Goal: Communication & Community: Answer question/provide support

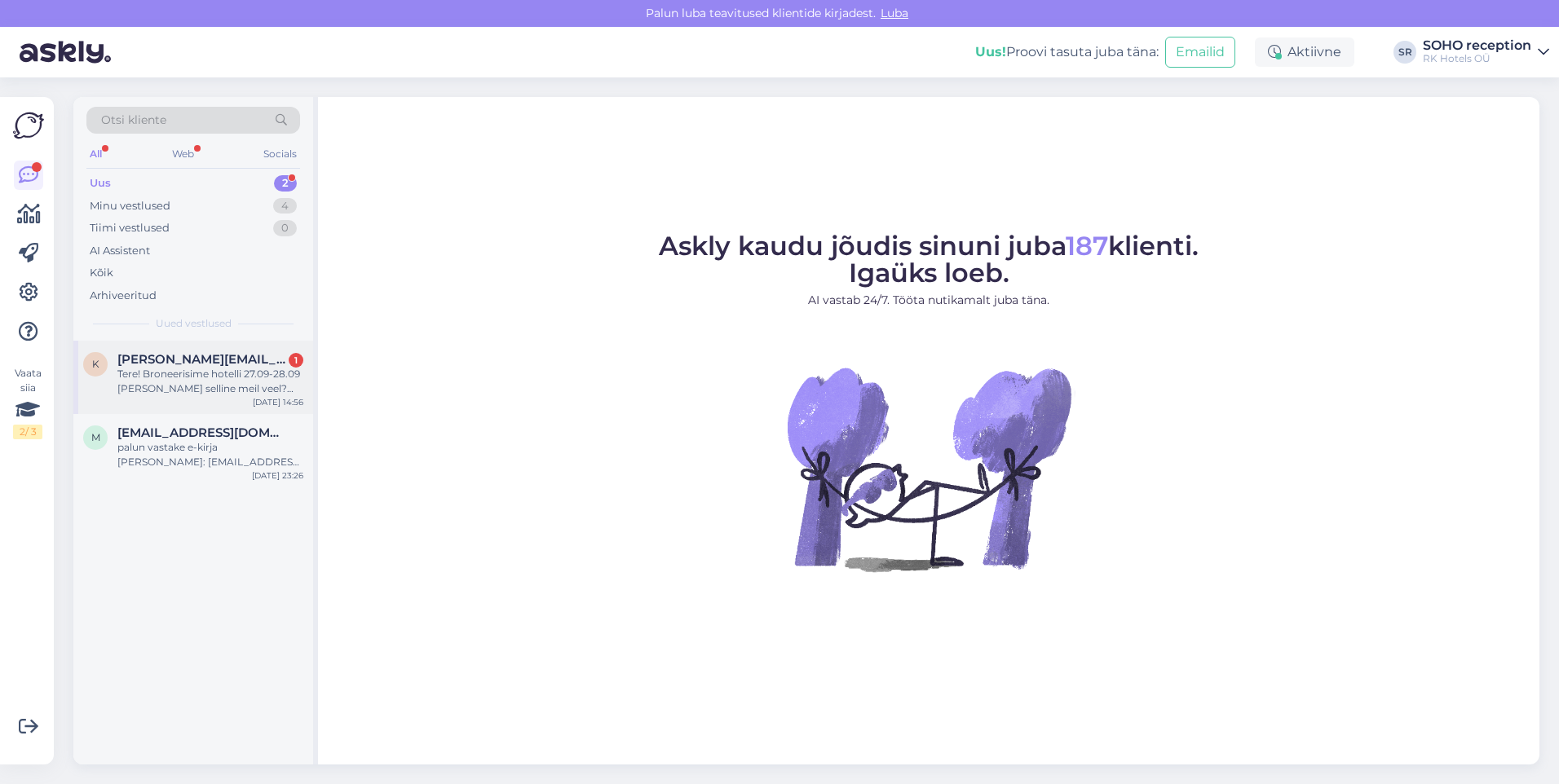
click at [184, 385] on div "Tere! Broneerisime hotelli 27.09-28.09 [PERSON_NAME] selline meil veel? Kas see…" at bounding box center [211, 381] width 186 height 29
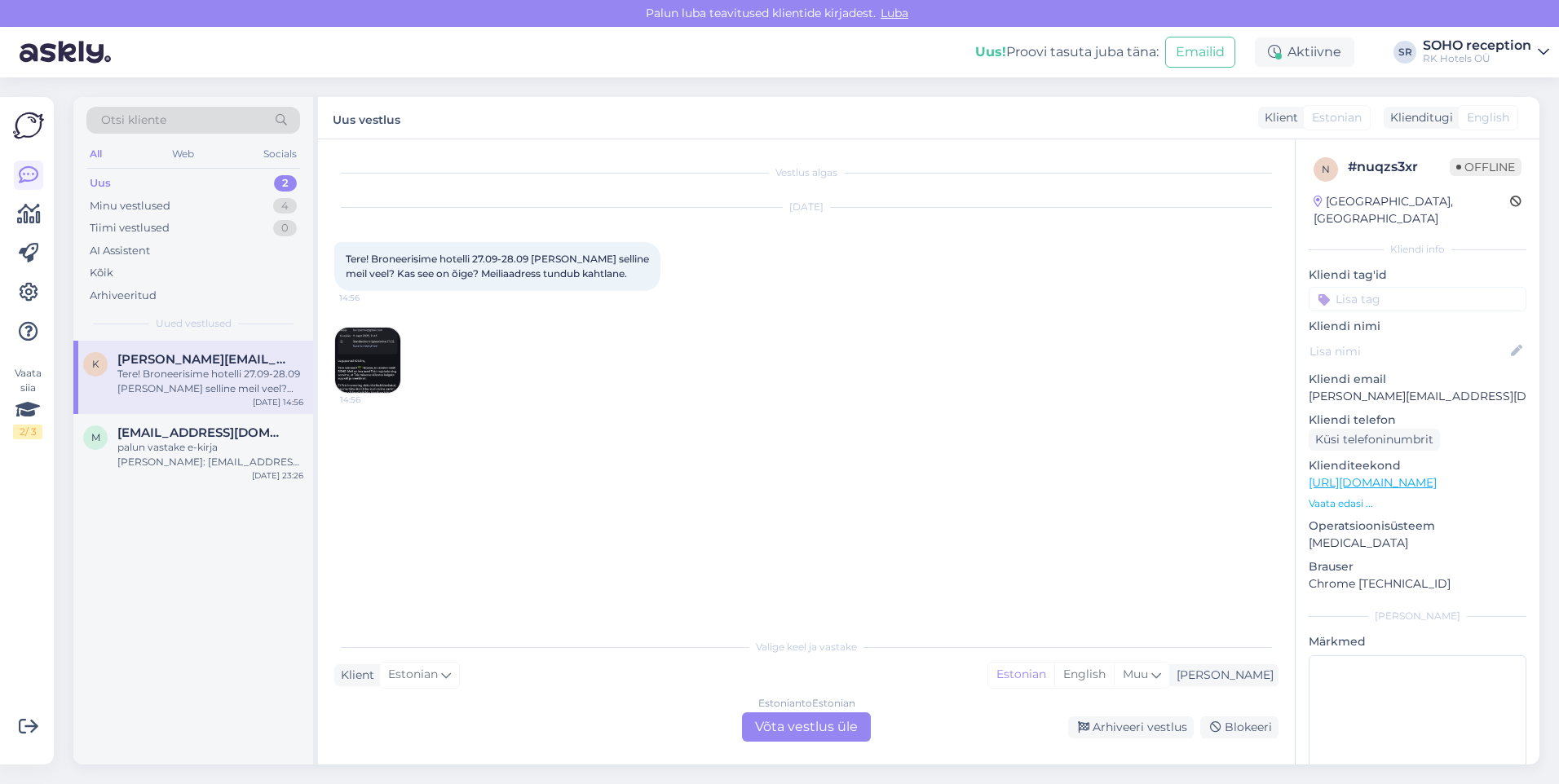
click at [336, 327] on div "Sep 13 2025 Tere! Broneerisime hotelli 27.09-28.09 ja meile tuli selline meil v…" at bounding box center [806, 301] width 945 height 222
click at [359, 339] on img at bounding box center [367, 360] width 66 height 65
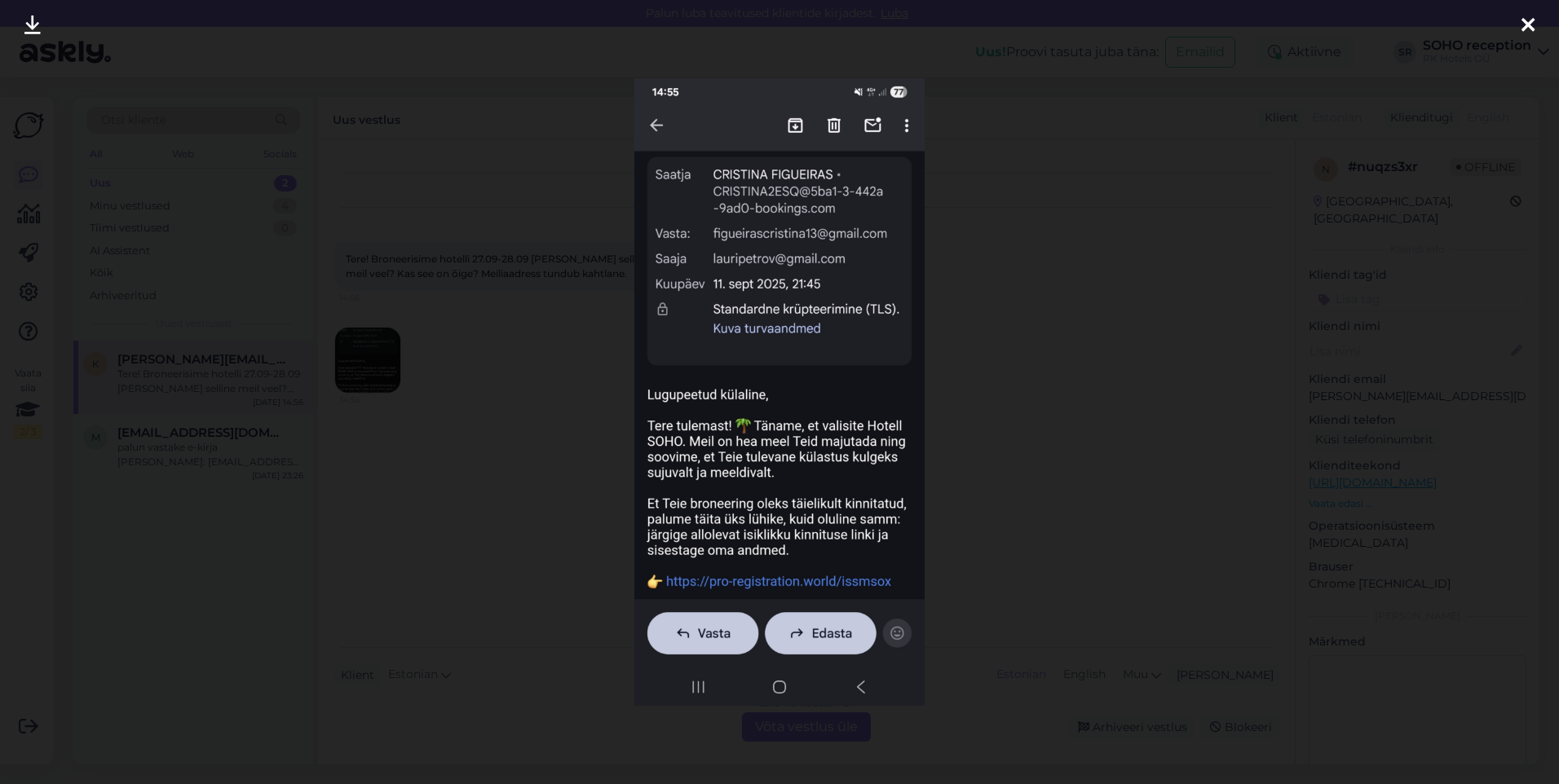
click at [1101, 420] on div at bounding box center [780, 392] width 1559 height 784
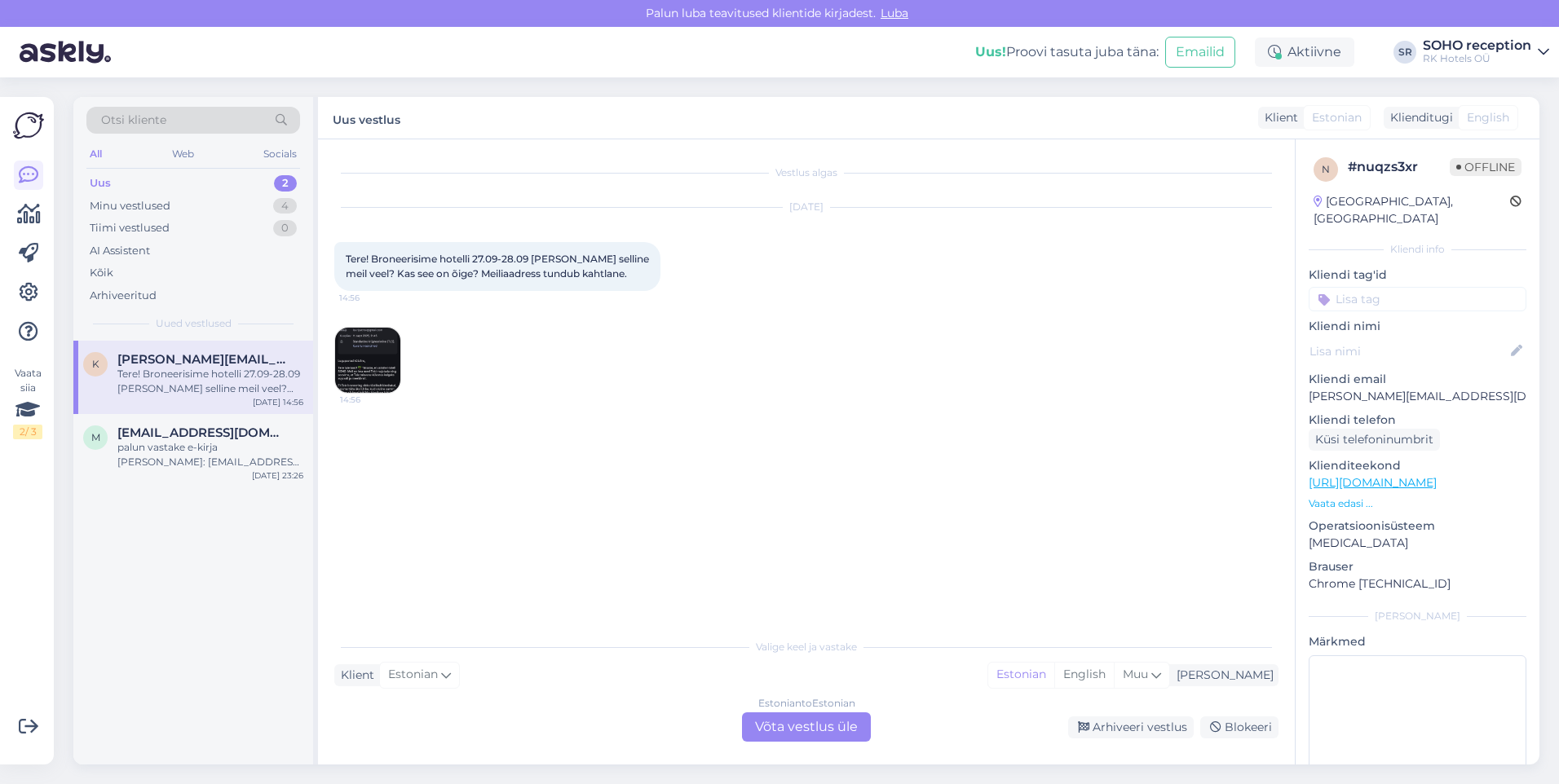
click at [827, 728] on div "Estonian to Estonian Võta vestlus üle" at bounding box center [806, 727] width 129 height 29
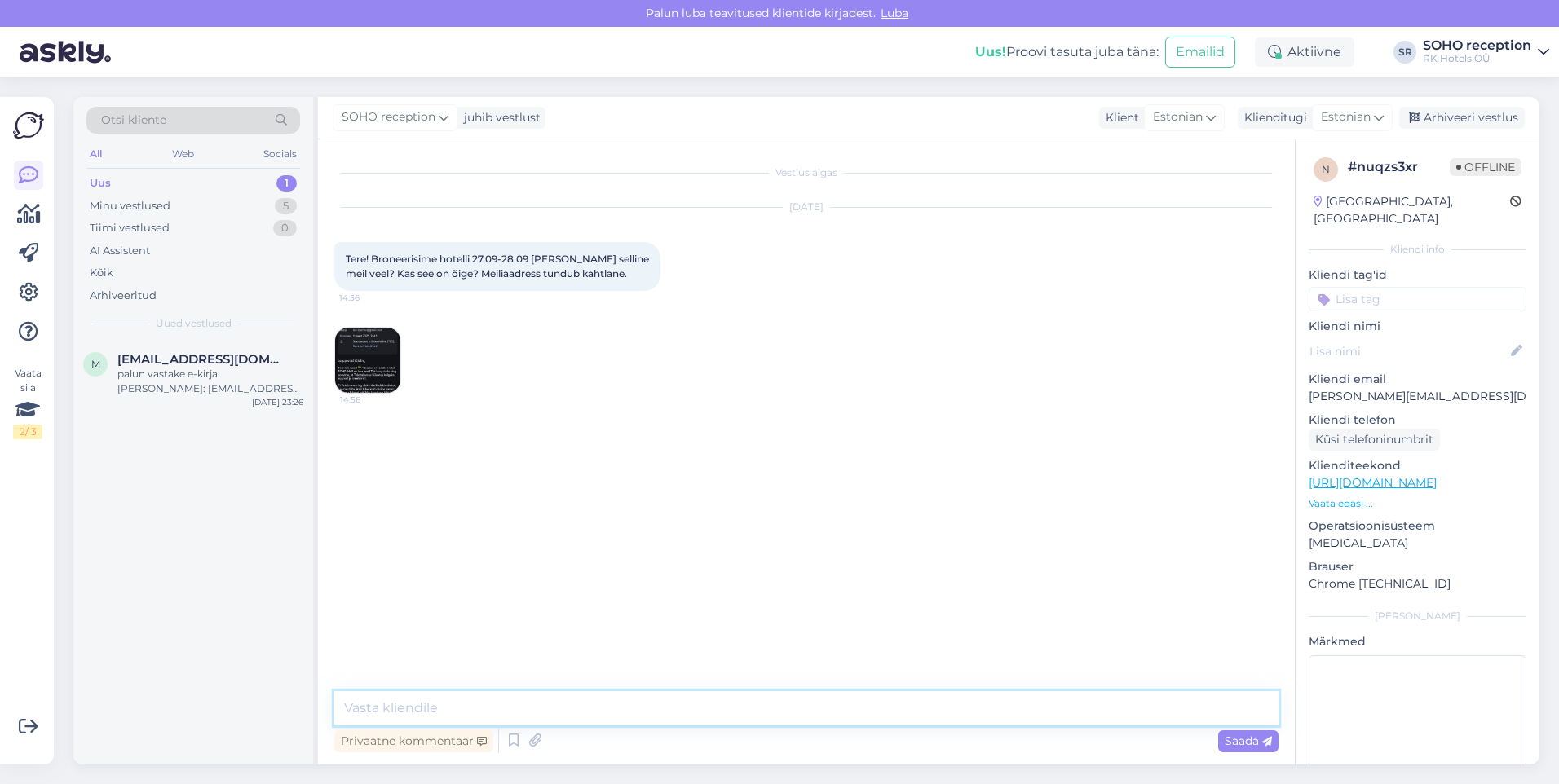
click at [502, 716] on textarea at bounding box center [806, 708] width 945 height 34
type textarea "J"
type textarea "O"
type textarea "Tere. Jah, see on petukiri! Ärge [MEDICAL_DATA][PERSON_NAME] linki!"
click at [1225, 738] on div "Saada" at bounding box center [1248, 741] width 61 height 22
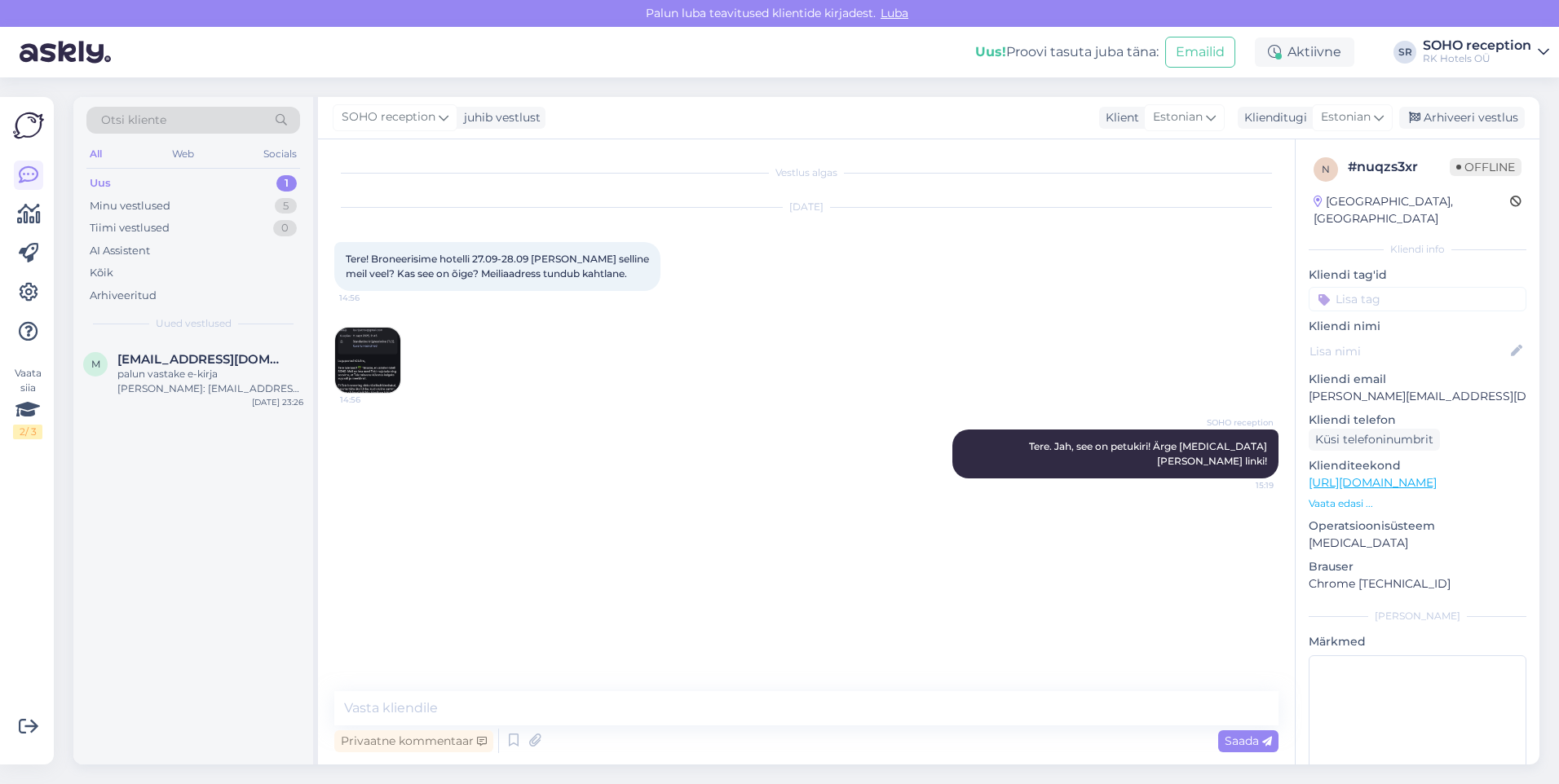
click at [359, 347] on img at bounding box center [367, 360] width 66 height 65
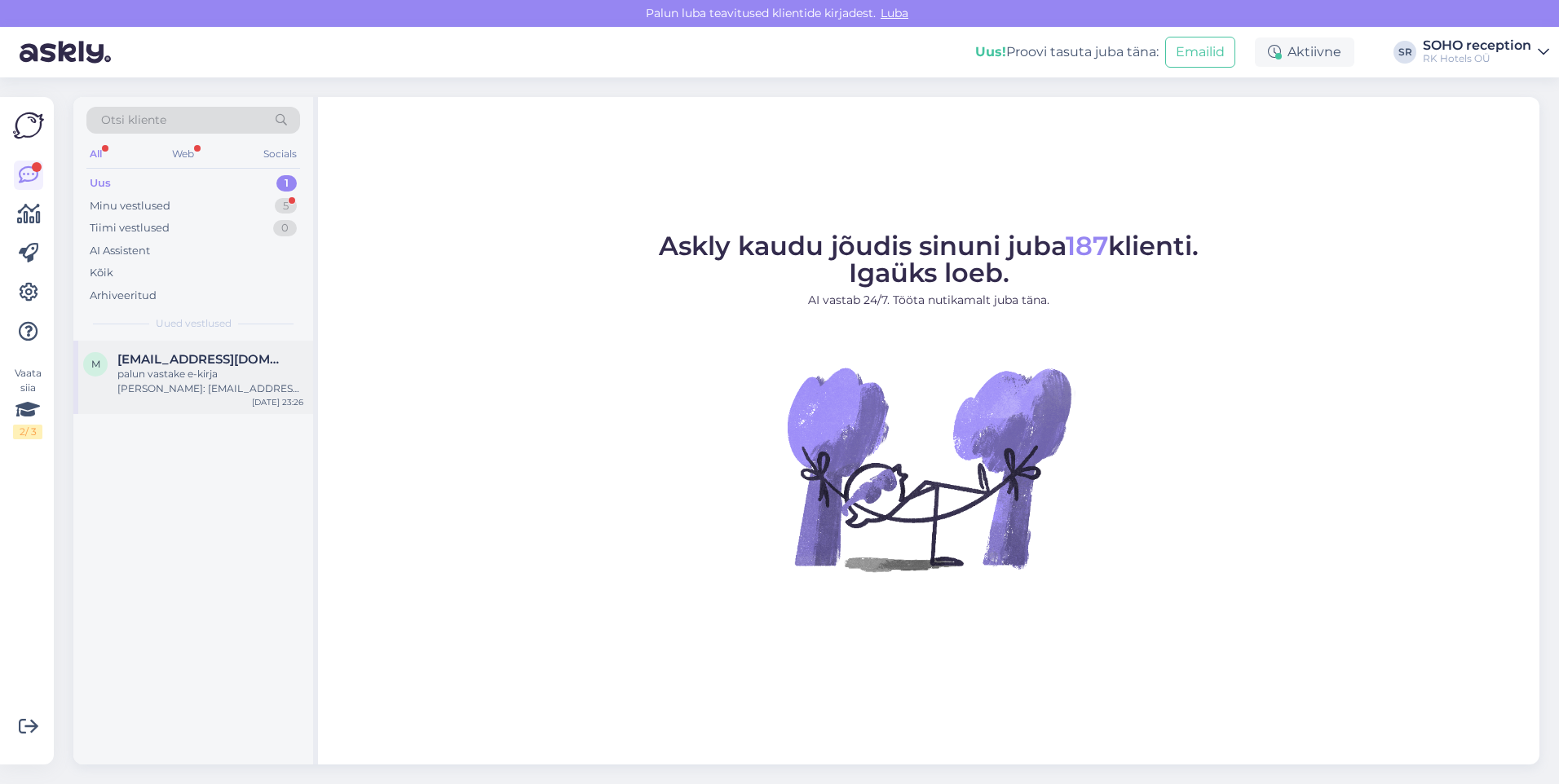
click at [163, 372] on div "palun vastake e-kirja [PERSON_NAME]: [EMAIL_ADDRESS][DOMAIN_NAME]" at bounding box center [211, 381] width 186 height 29
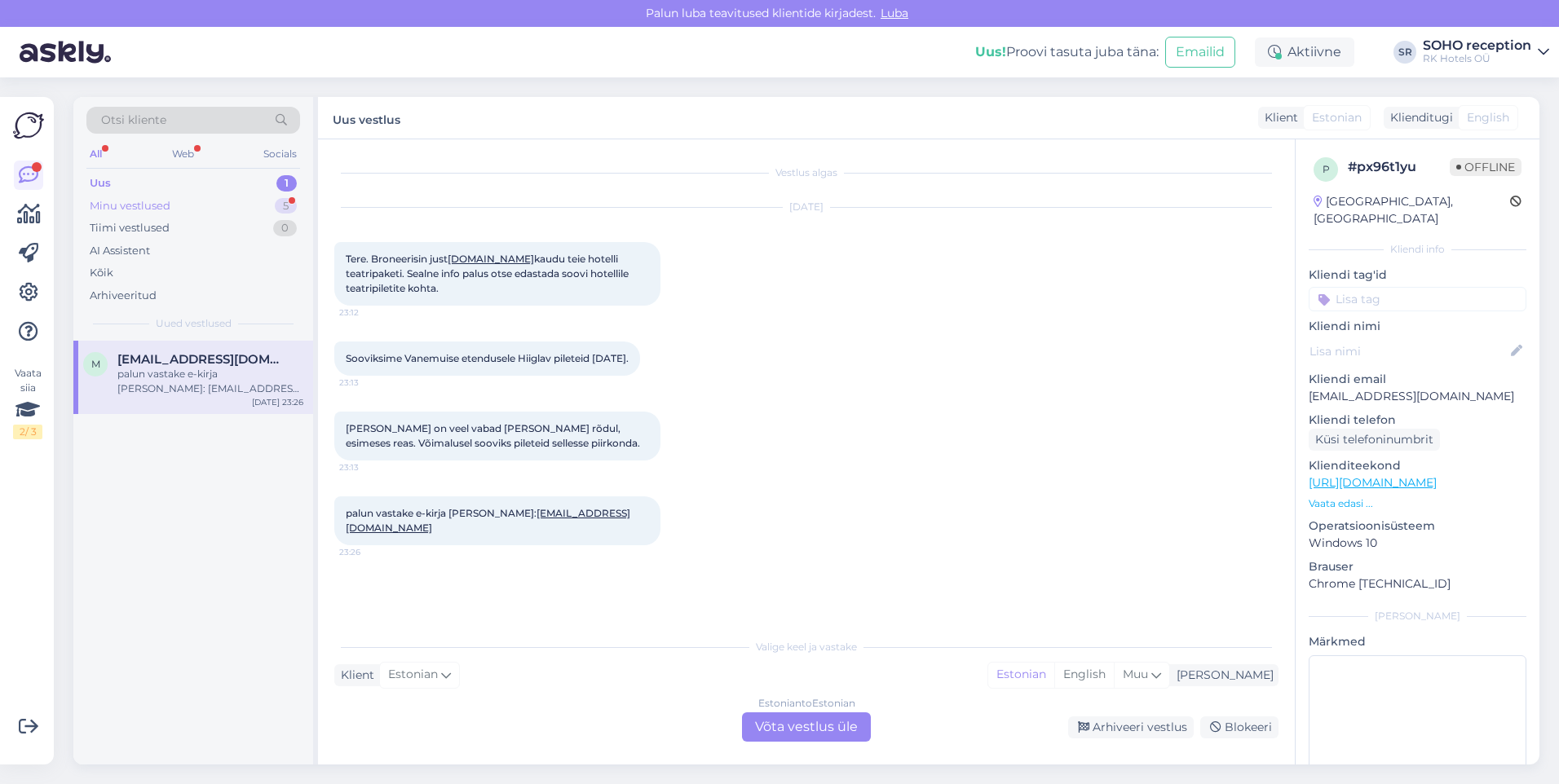
click at [195, 207] on div "Minu vestlused 5" at bounding box center [193, 206] width 214 height 23
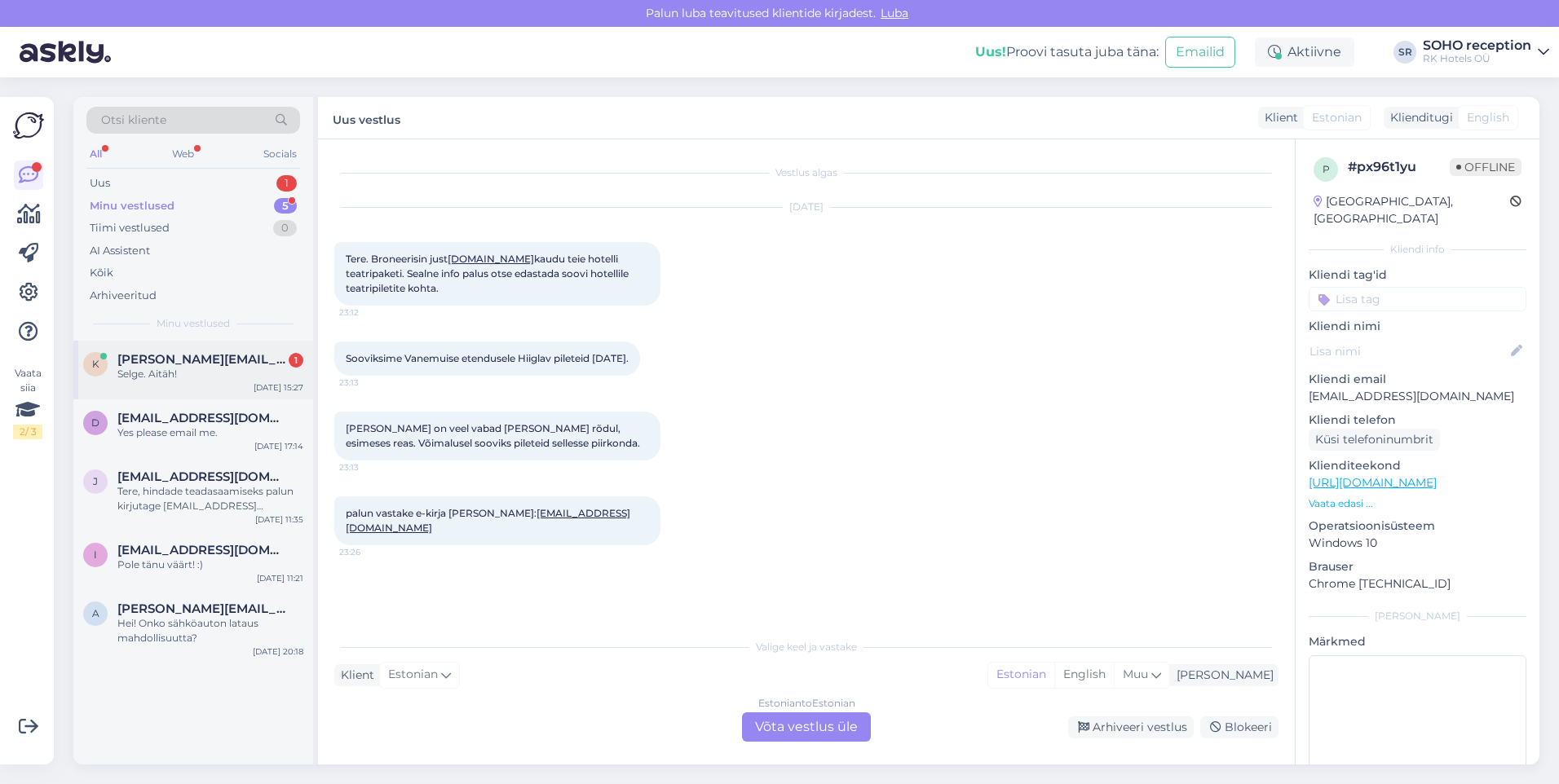
click at [197, 378] on div "Selge. Aitäh!" at bounding box center [211, 375] width 186 height 15
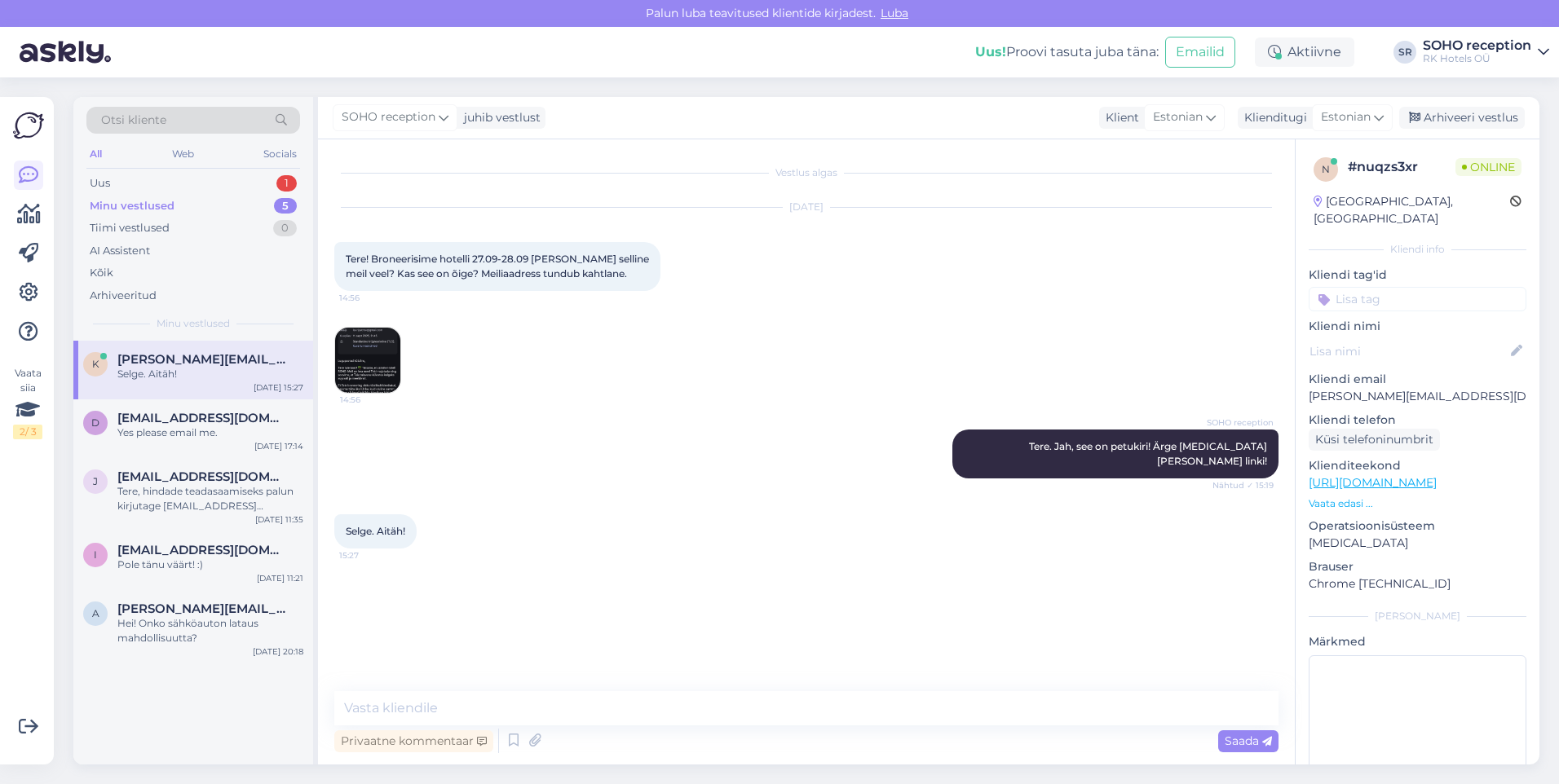
click at [373, 358] on img at bounding box center [367, 360] width 66 height 65
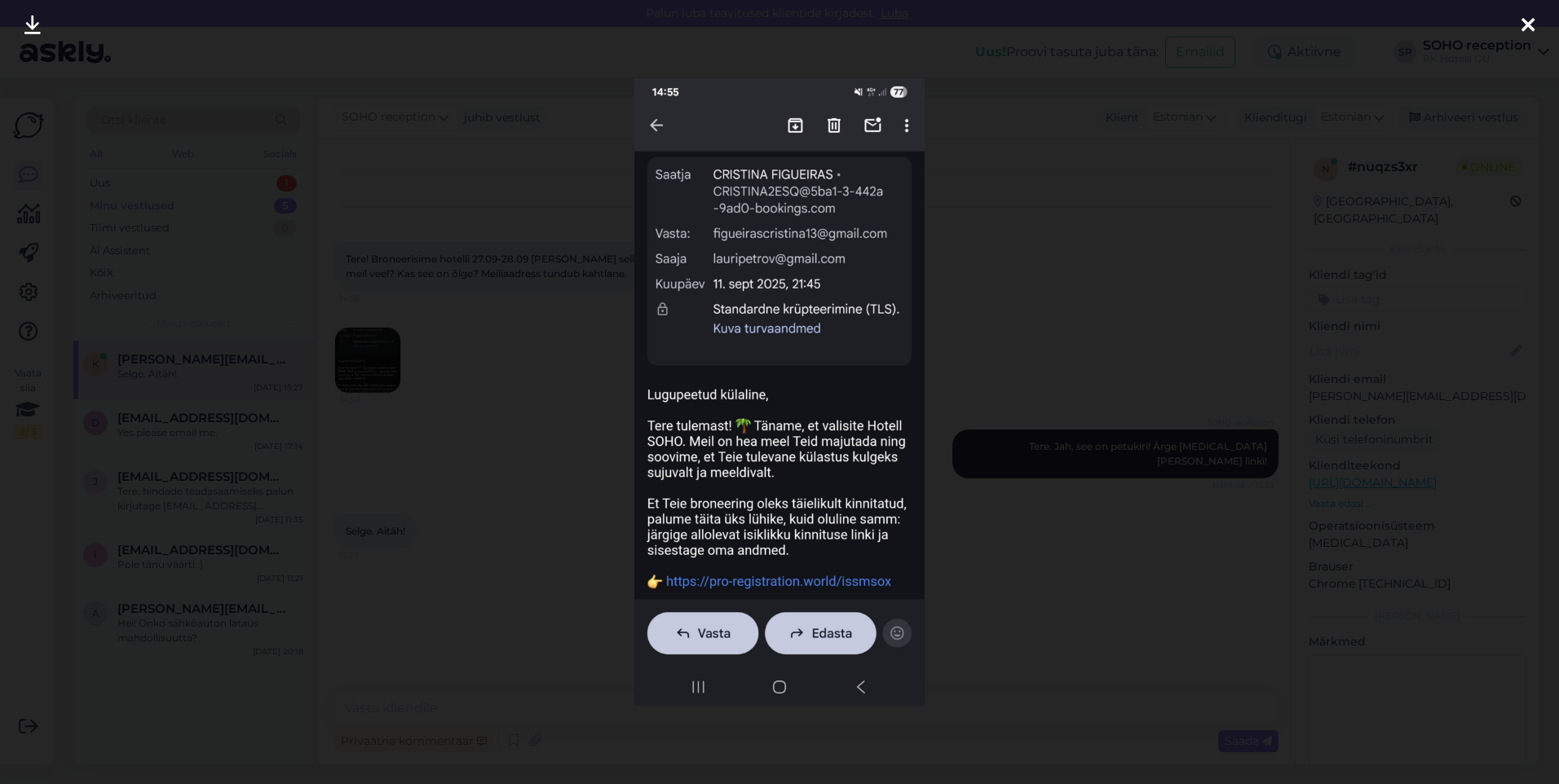
click at [1017, 387] on div at bounding box center [780, 392] width 1559 height 784
